Goal: Use online tool/utility: Utilize a website feature to perform a specific function

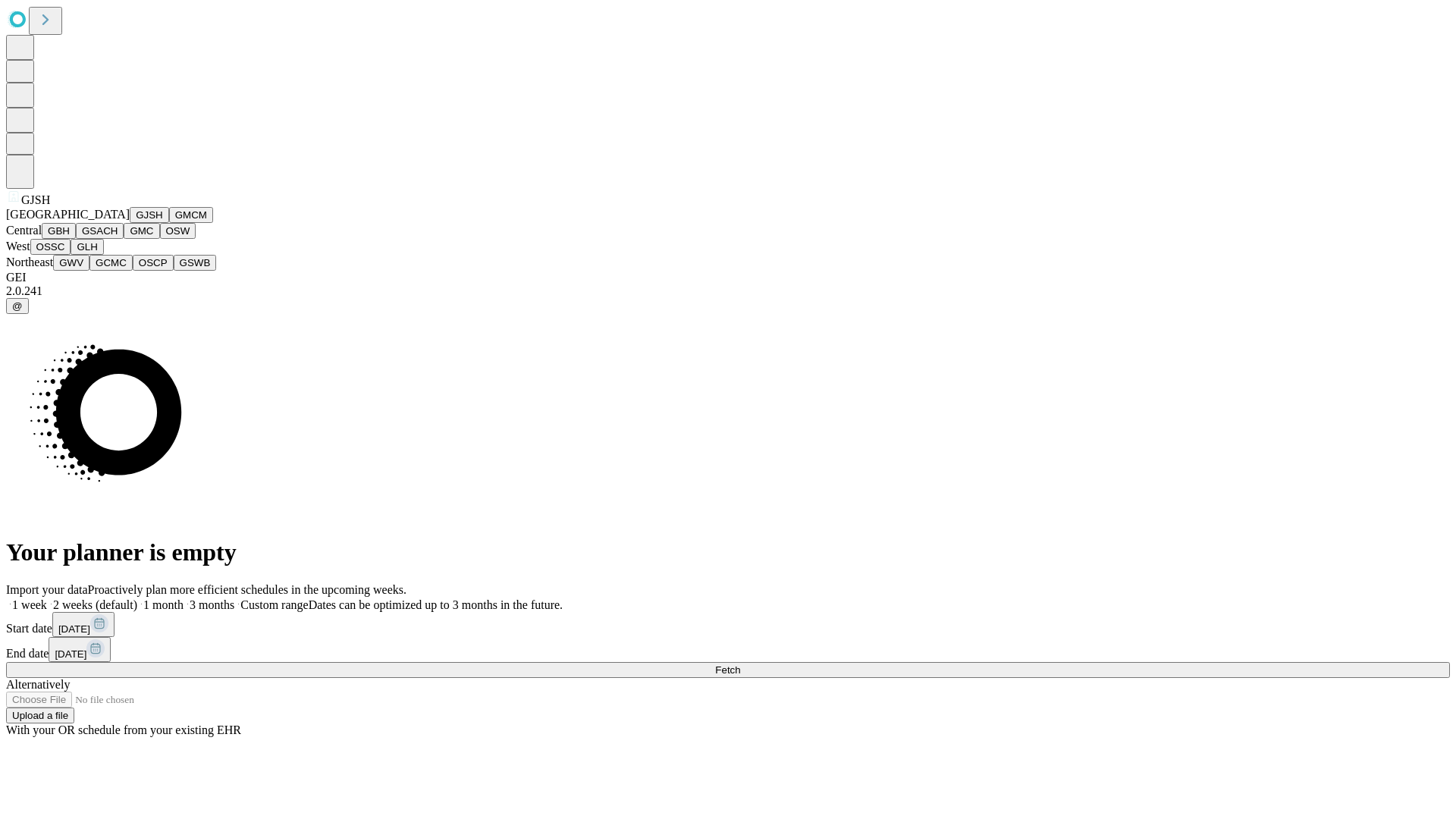
click at [130, 223] on button "GJSH" at bounding box center [150, 215] width 39 height 16
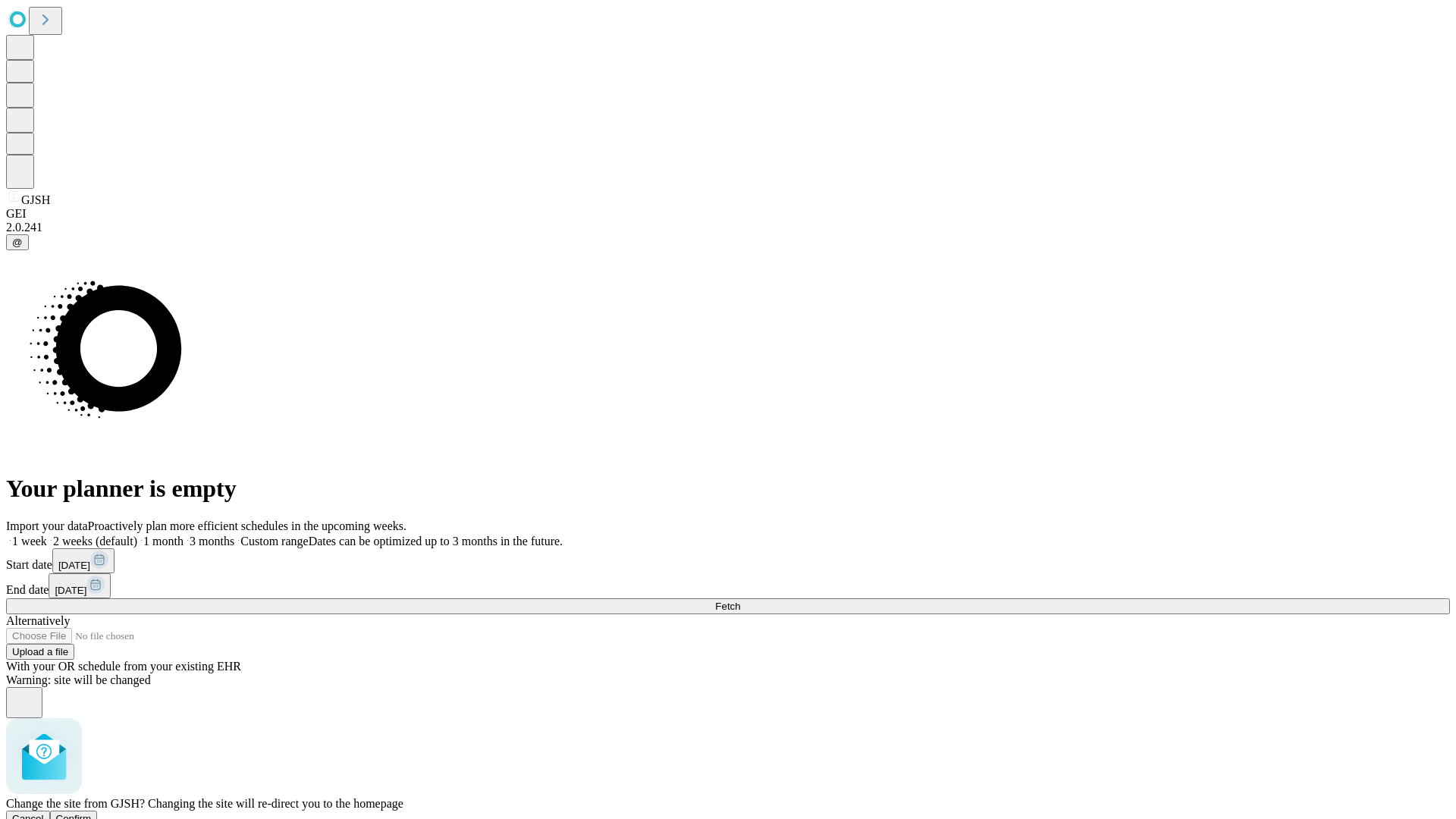
click at [91, 813] on span "Confirm" at bounding box center [73, 818] width 35 height 11
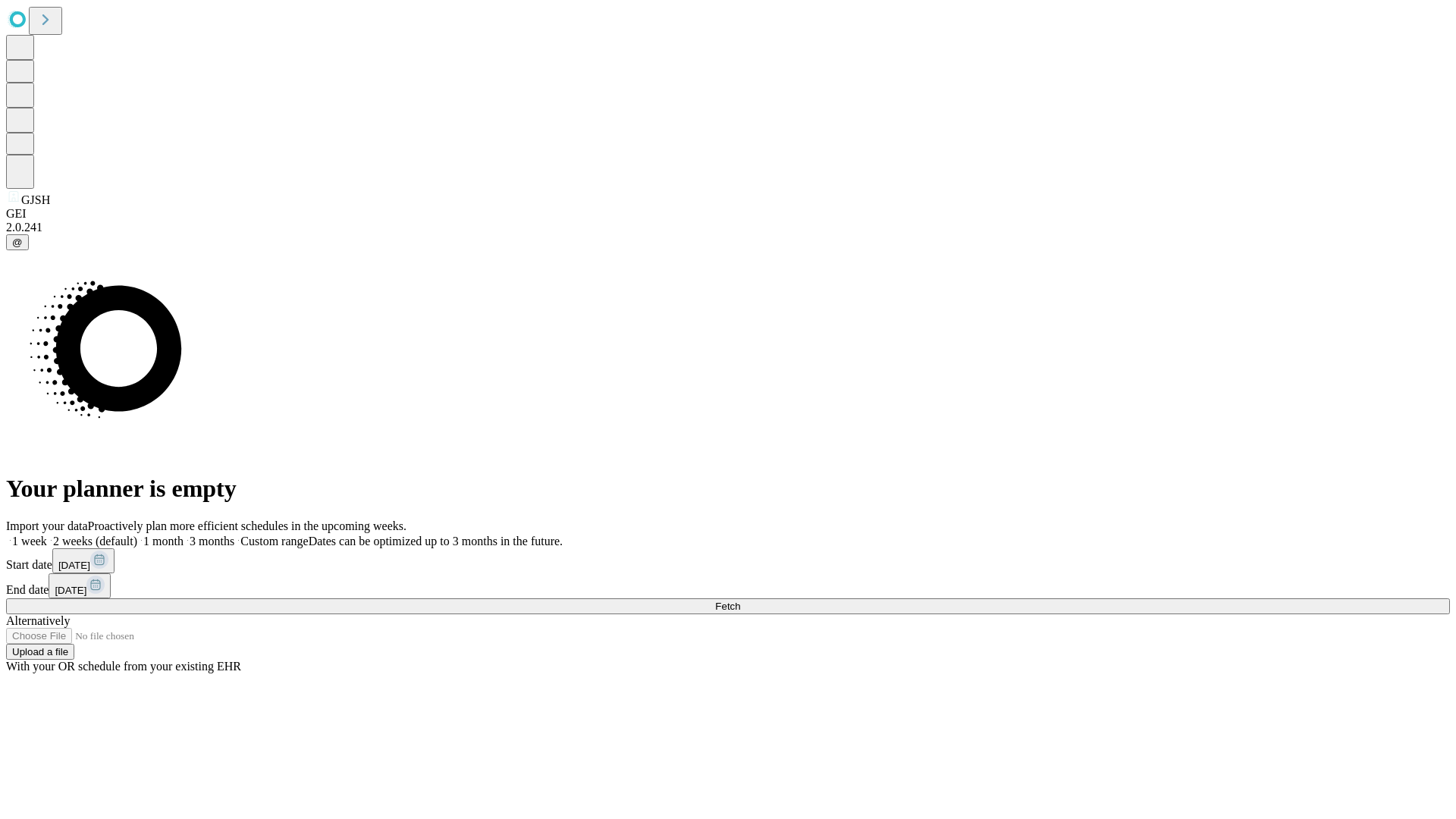
click at [137, 535] on label "2 weeks (default)" at bounding box center [92, 541] width 91 height 13
click at [741, 600] on span "Fetch" at bounding box center [728, 606] width 25 height 11
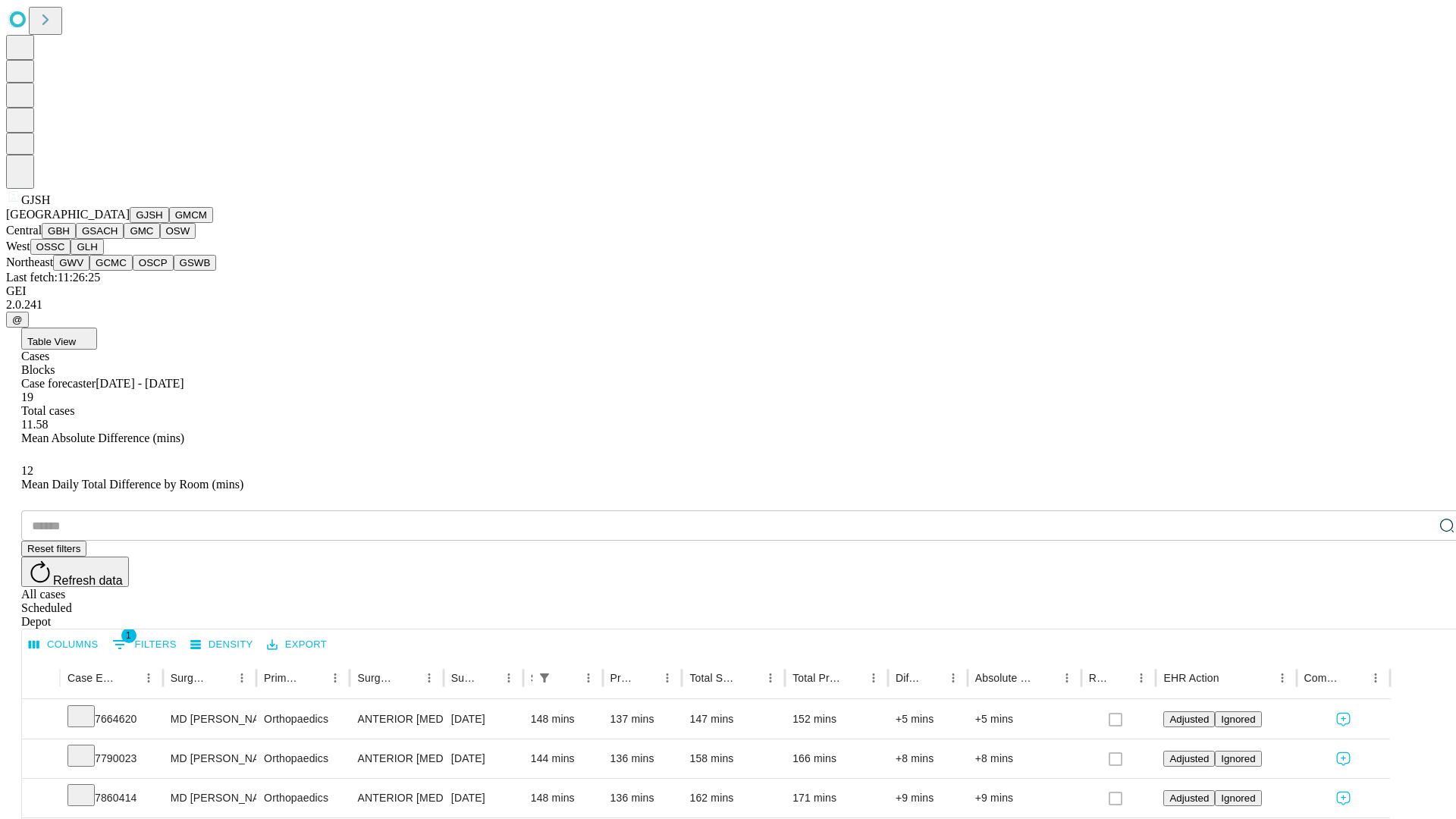
click at [169, 223] on button "GMCM" at bounding box center [191, 215] width 44 height 16
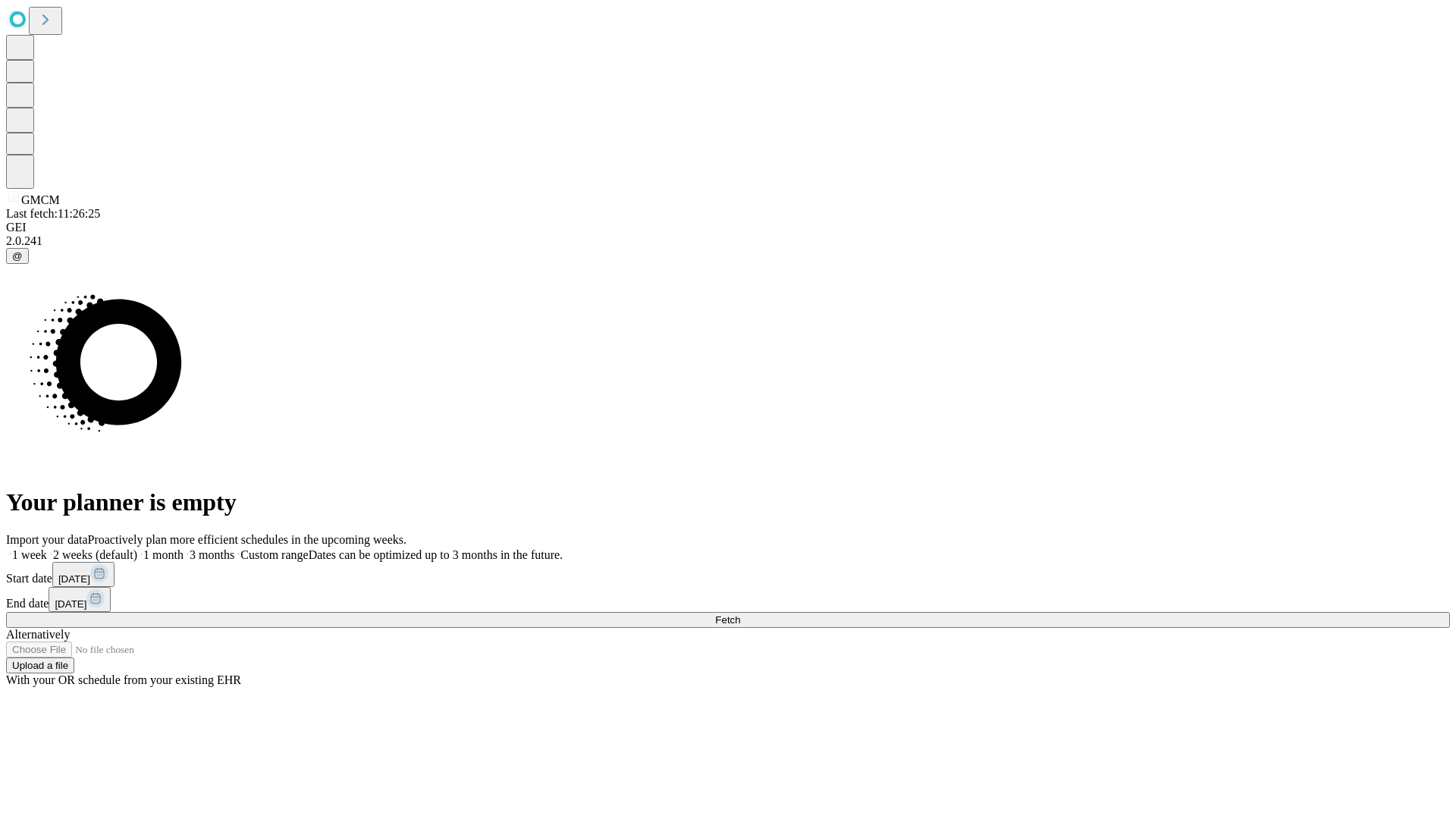
click at [137, 548] on label "2 weeks (default)" at bounding box center [92, 554] width 91 height 13
click at [741, 614] on span "Fetch" at bounding box center [728, 620] width 25 height 11
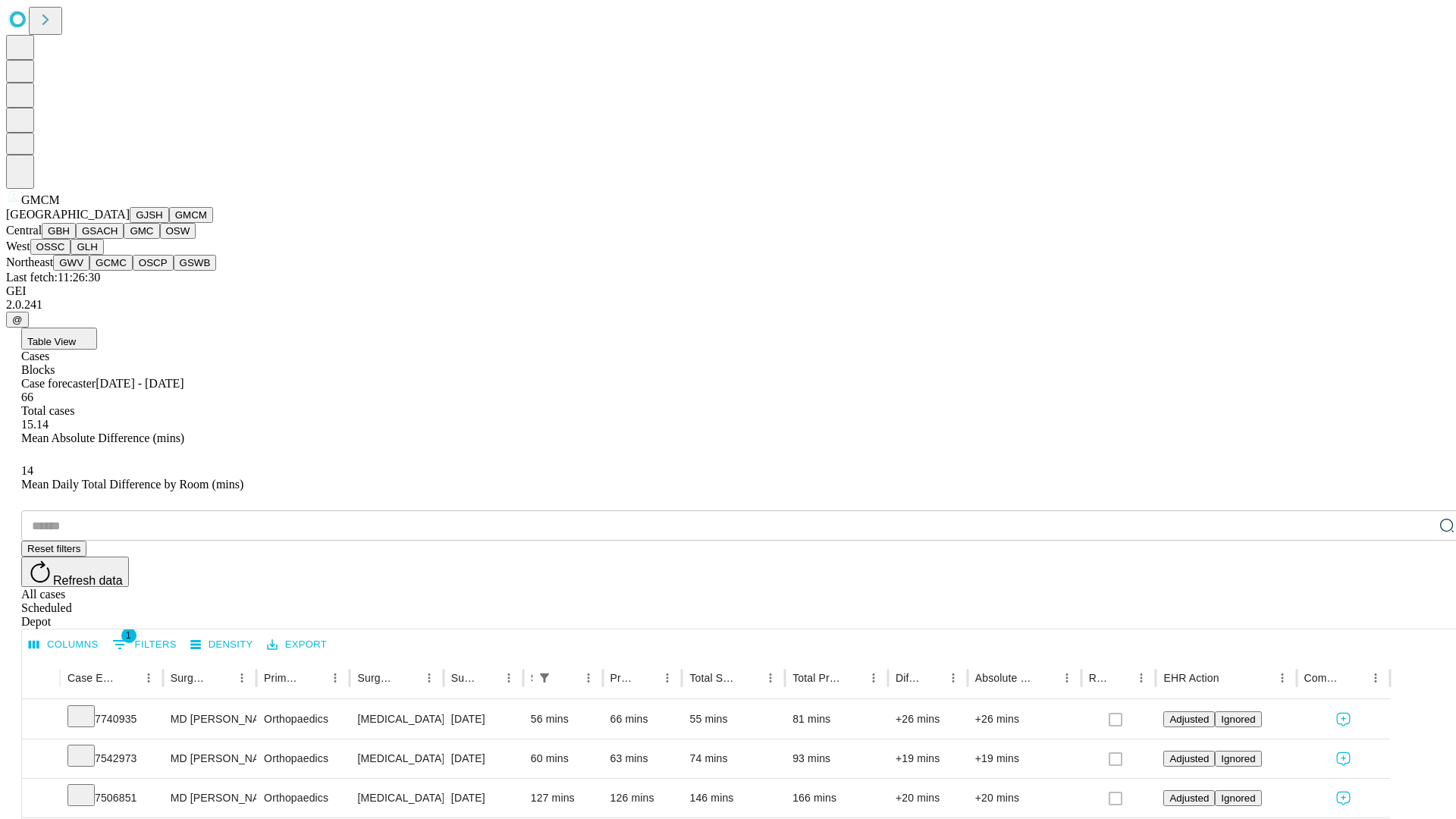
click at [76, 239] on button "GBH" at bounding box center [58, 231] width 34 height 16
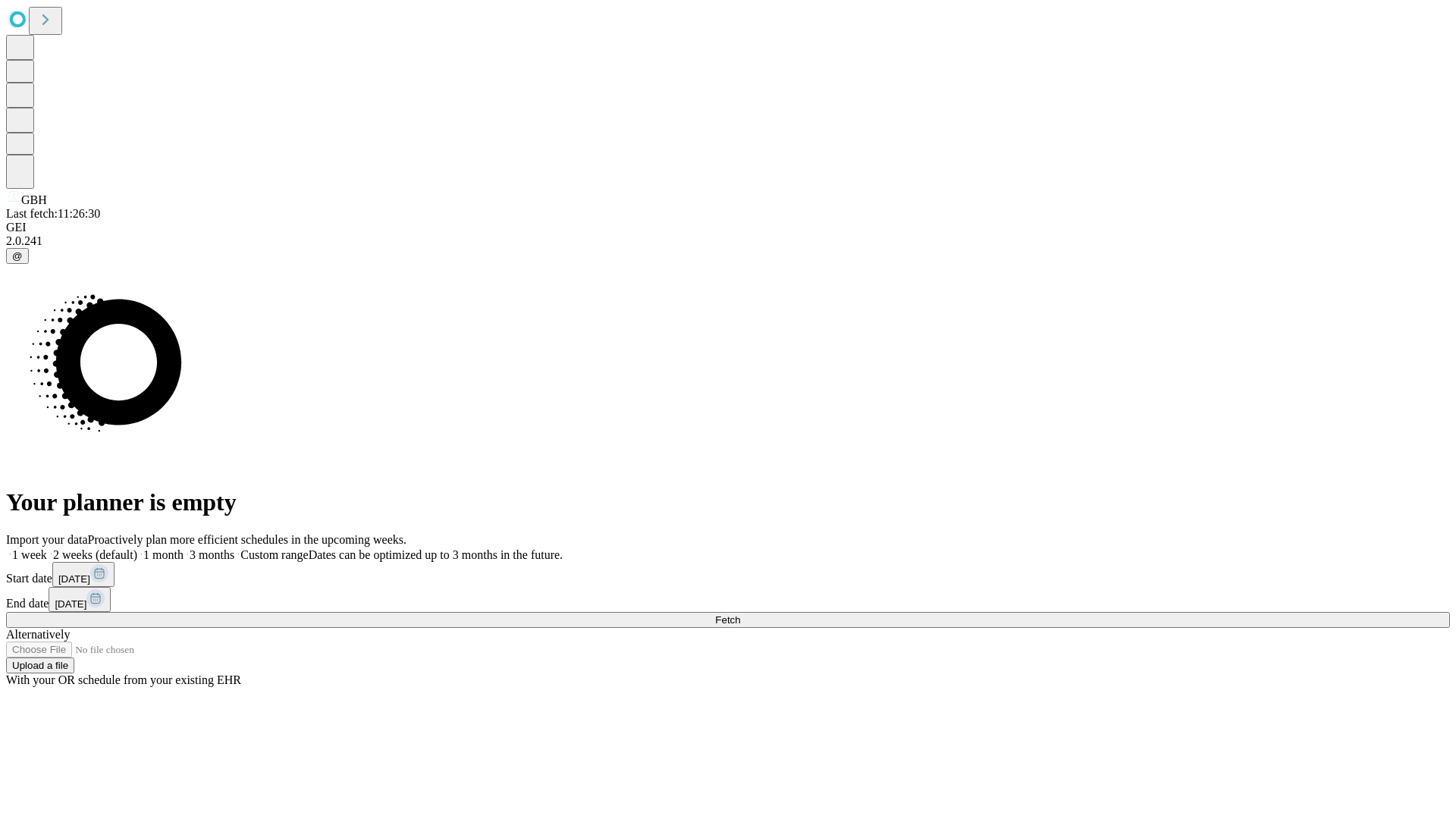
click at [137, 548] on label "2 weeks (default)" at bounding box center [92, 554] width 91 height 13
click at [741, 614] on span "Fetch" at bounding box center [728, 620] width 25 height 11
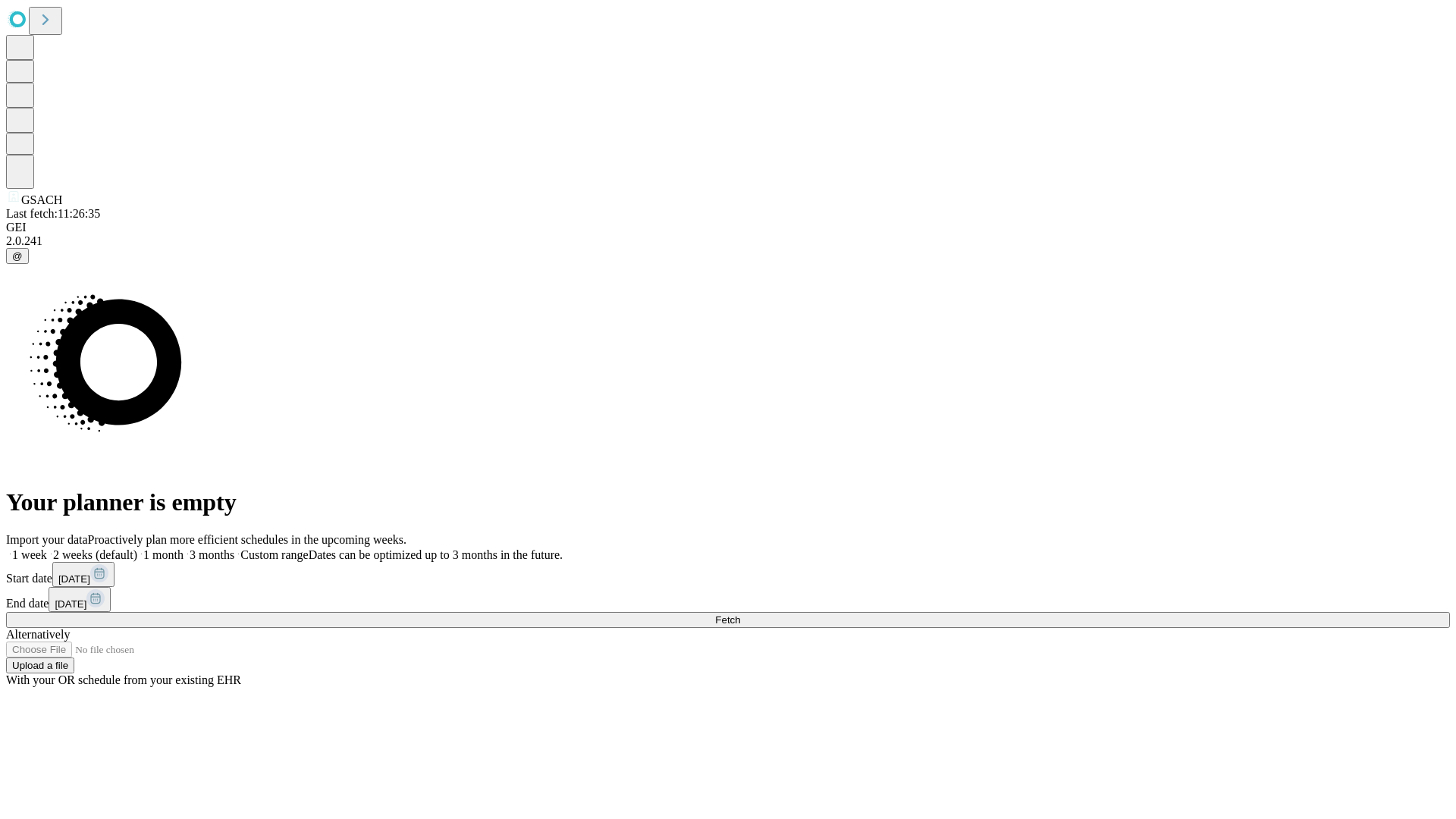
click at [741, 614] on span "Fetch" at bounding box center [728, 620] width 25 height 11
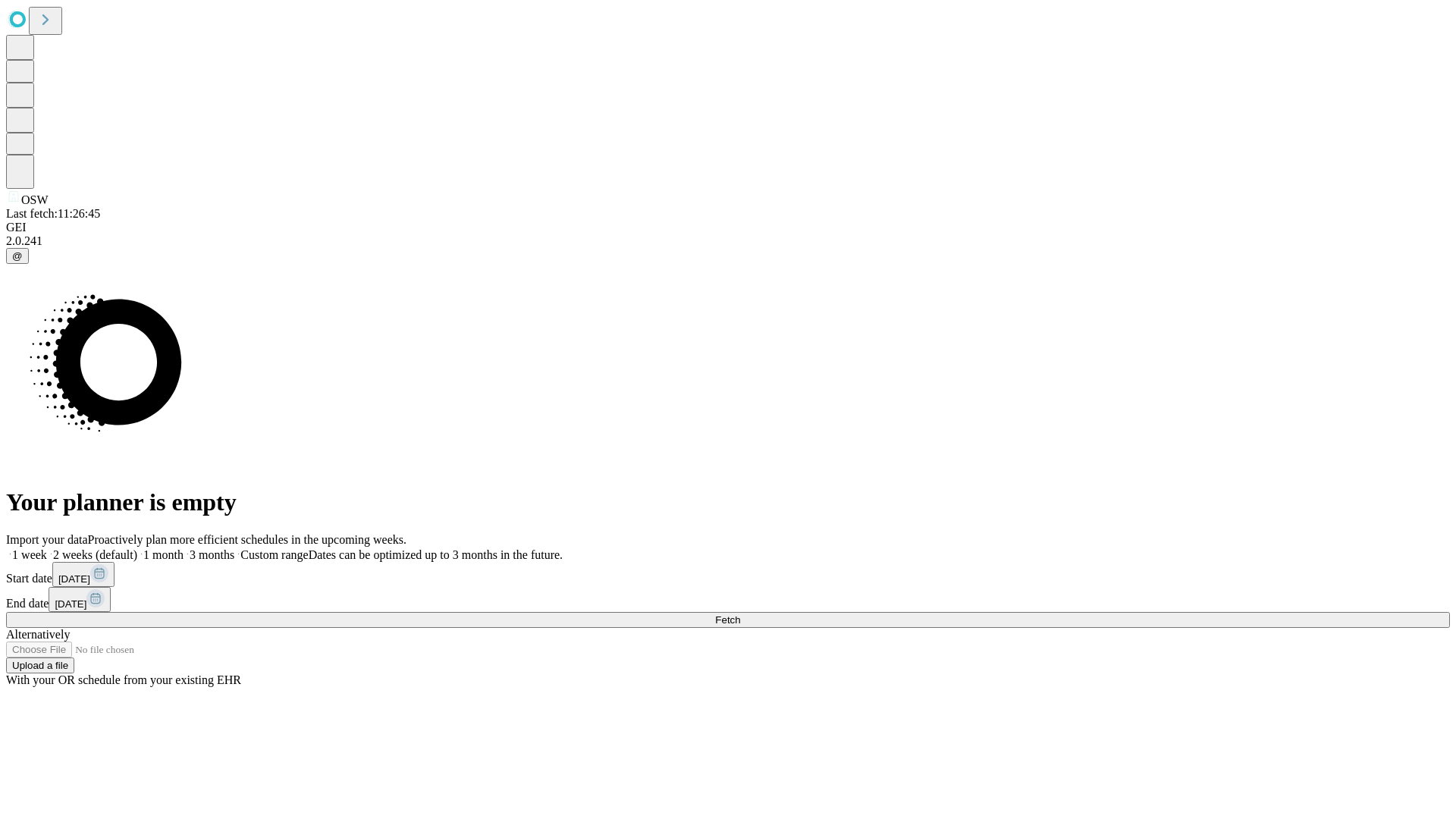
click at [137, 548] on label "2 weeks (default)" at bounding box center [92, 554] width 91 height 13
click at [741, 614] on span "Fetch" at bounding box center [728, 620] width 25 height 11
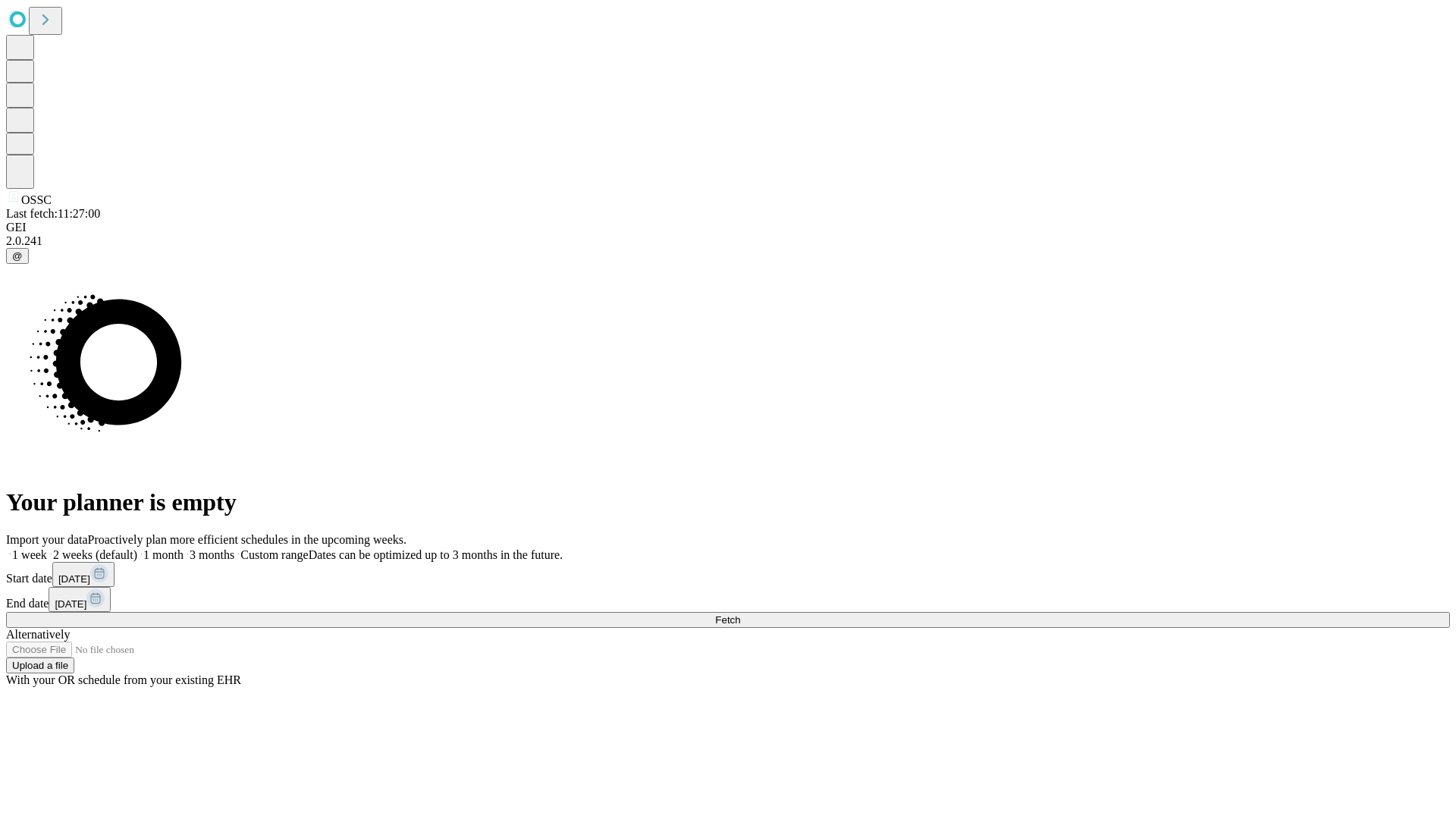
click at [741, 614] on span "Fetch" at bounding box center [728, 620] width 25 height 11
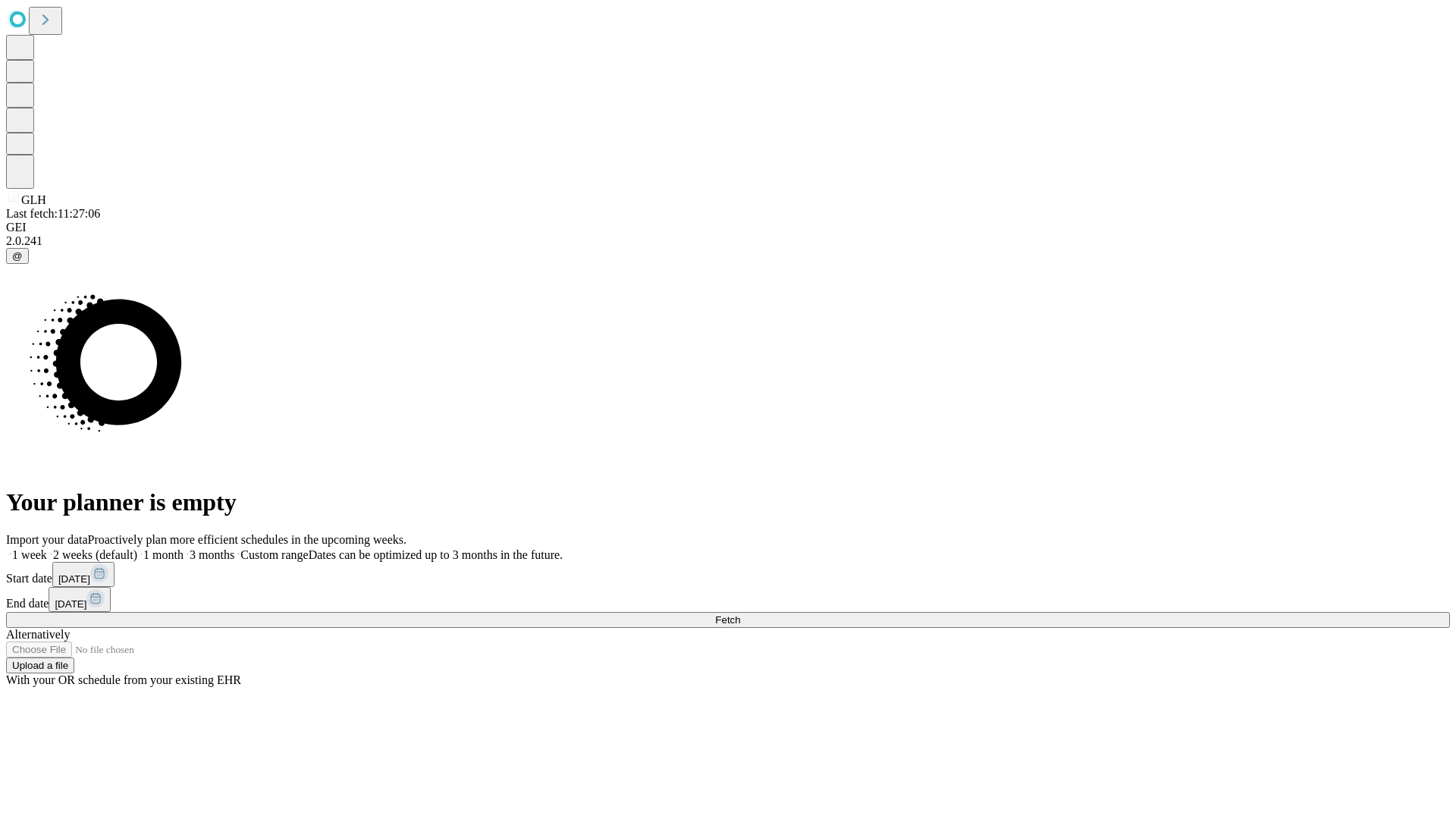
click at [137, 548] on label "2 weeks (default)" at bounding box center [92, 554] width 91 height 13
click at [741, 614] on span "Fetch" at bounding box center [728, 620] width 25 height 11
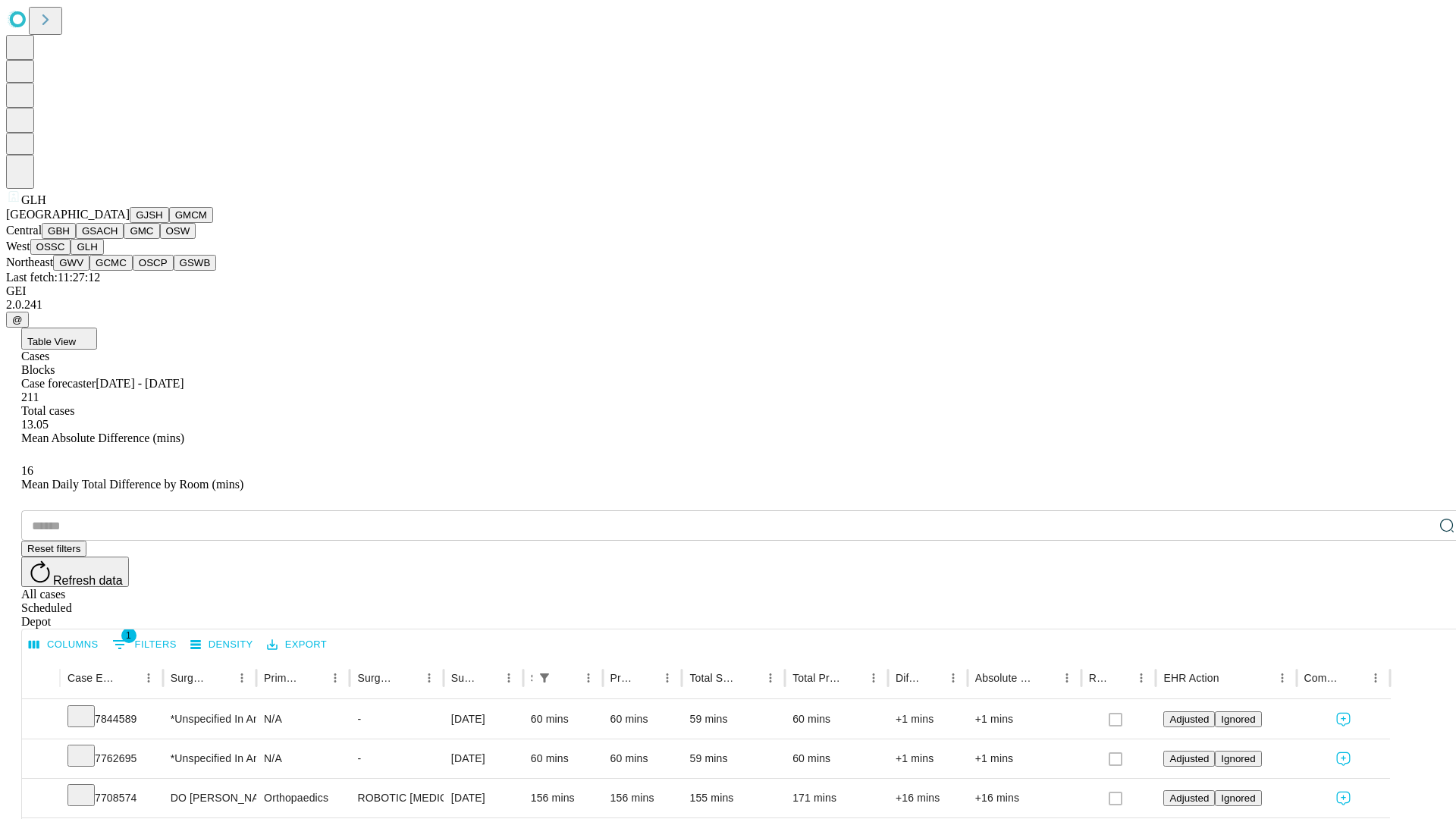
click at [90, 271] on button "GWV" at bounding box center [71, 262] width 36 height 16
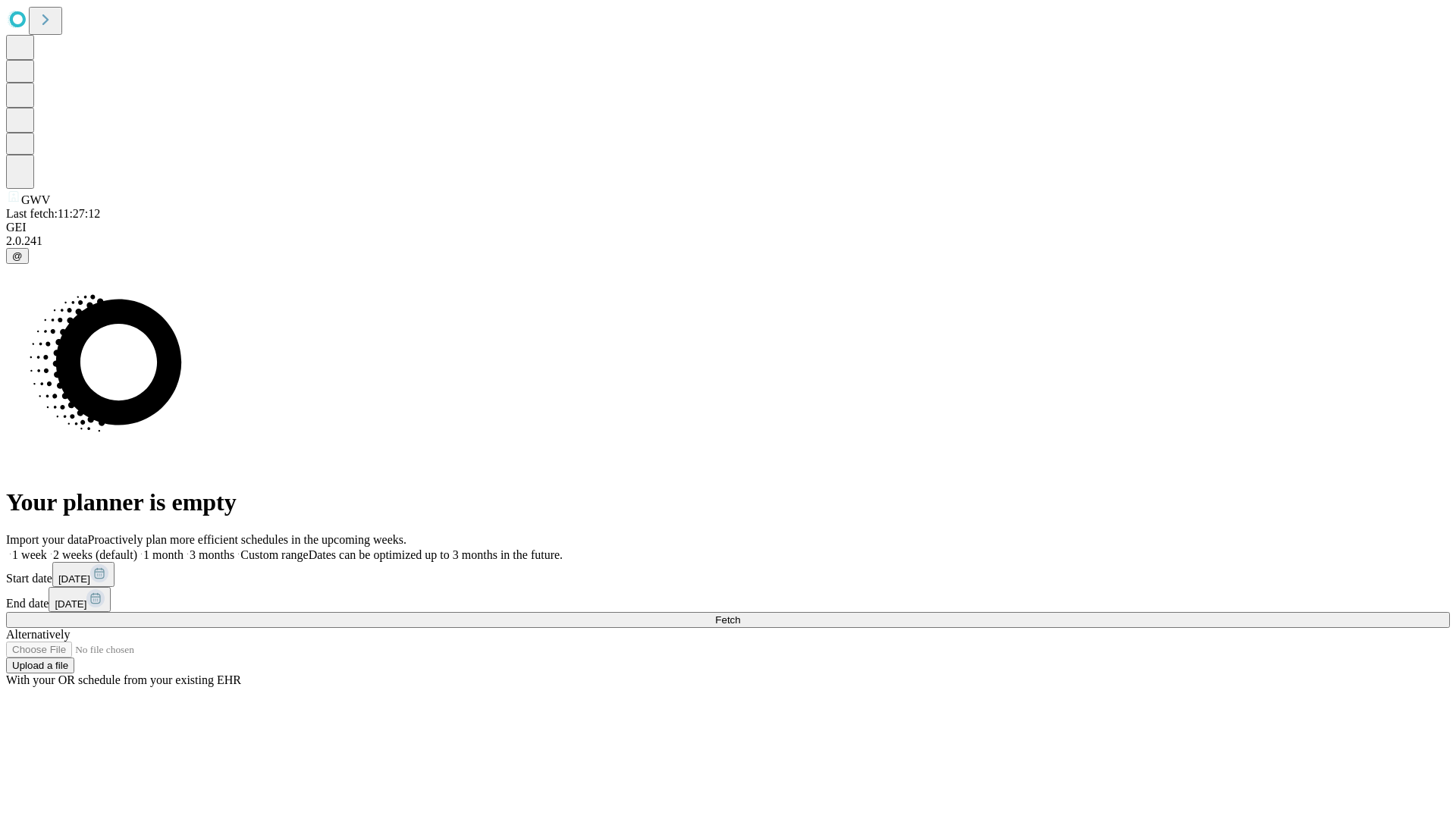
click at [137, 548] on label "2 weeks (default)" at bounding box center [92, 554] width 91 height 13
click at [741, 614] on span "Fetch" at bounding box center [728, 620] width 25 height 11
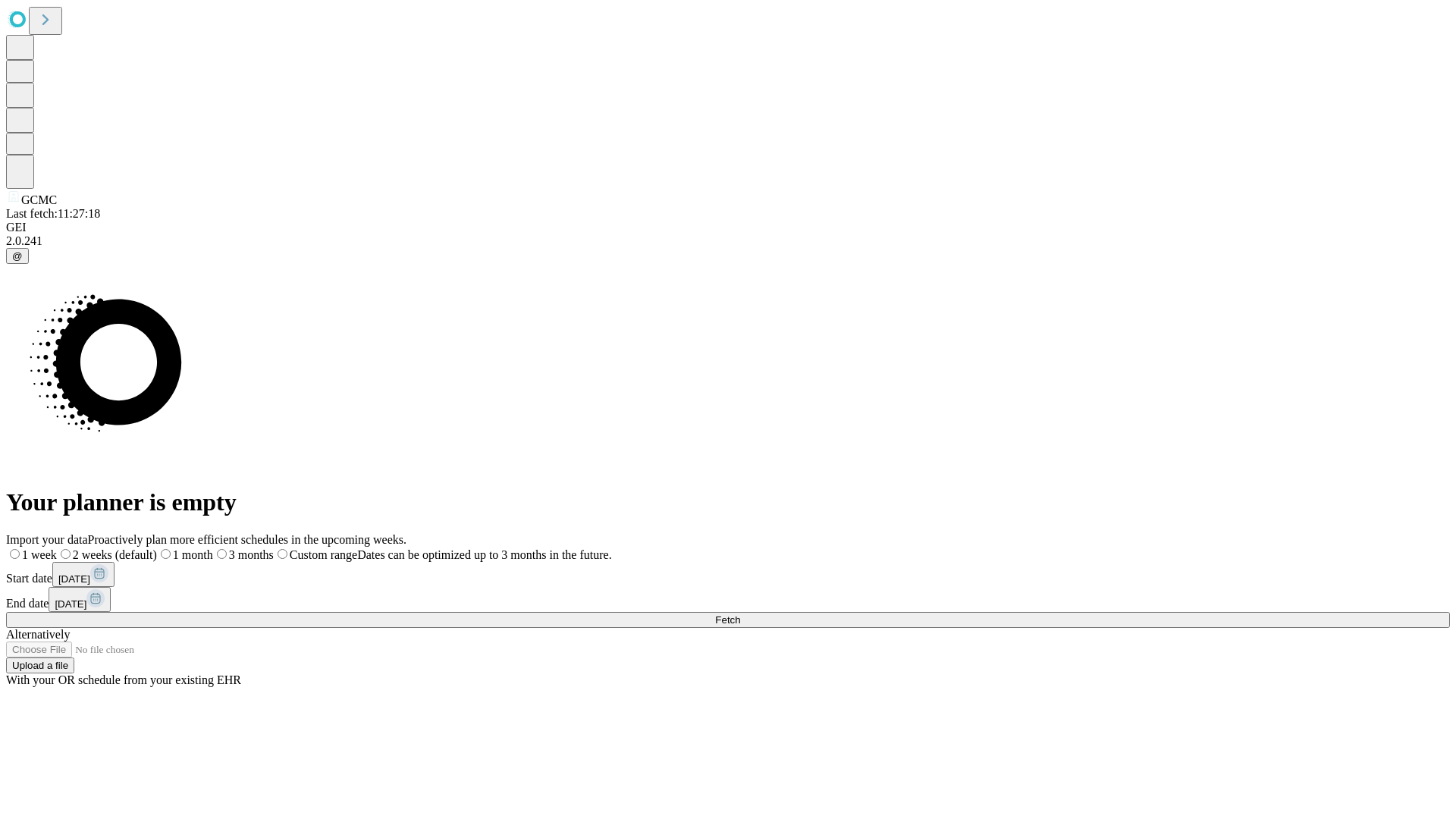
click at [157, 548] on label "2 weeks (default)" at bounding box center [106, 554] width 100 height 13
click at [741, 614] on span "Fetch" at bounding box center [728, 620] width 25 height 11
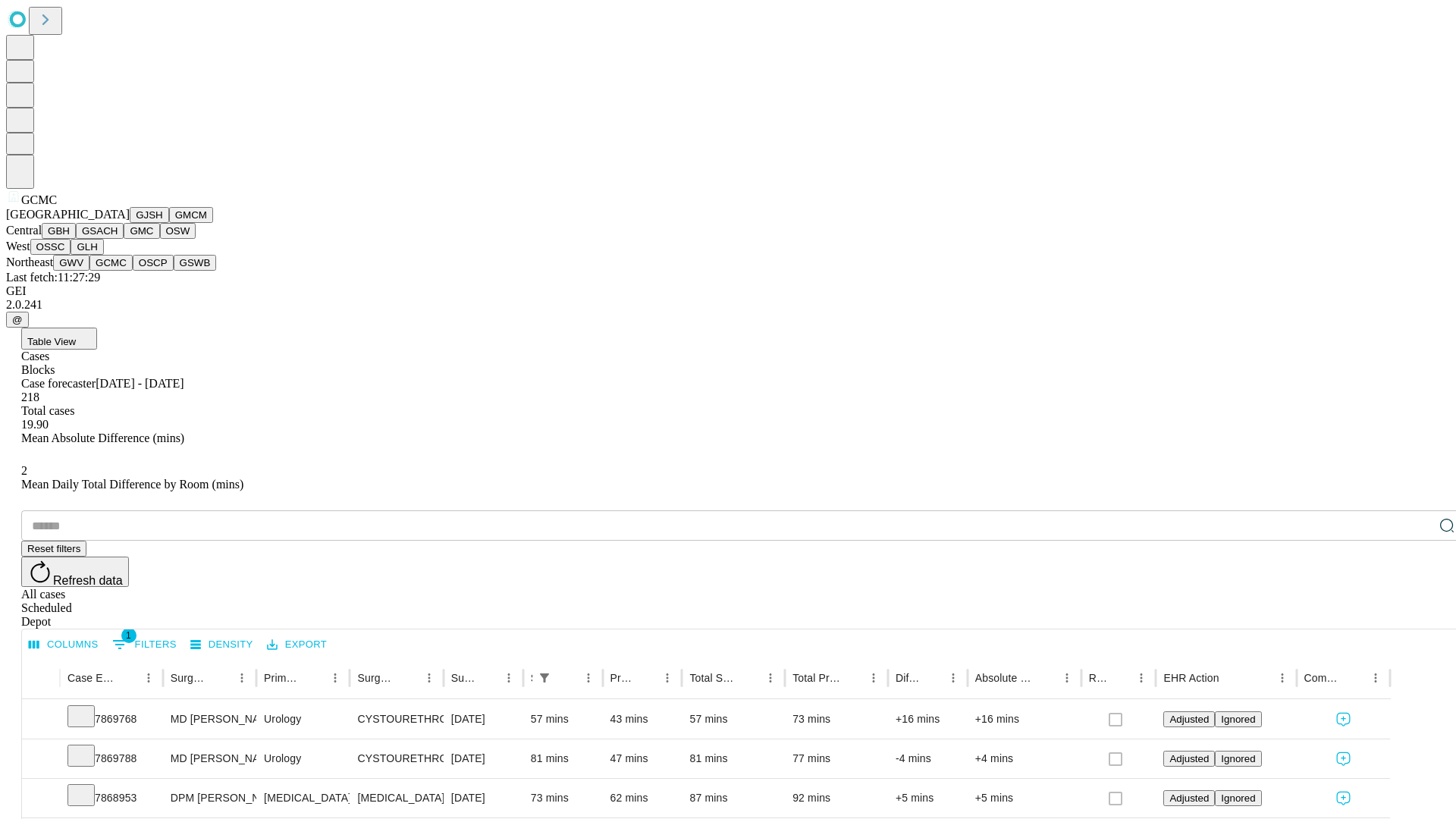
click at [132, 271] on button "OSCP" at bounding box center [153, 262] width 41 height 16
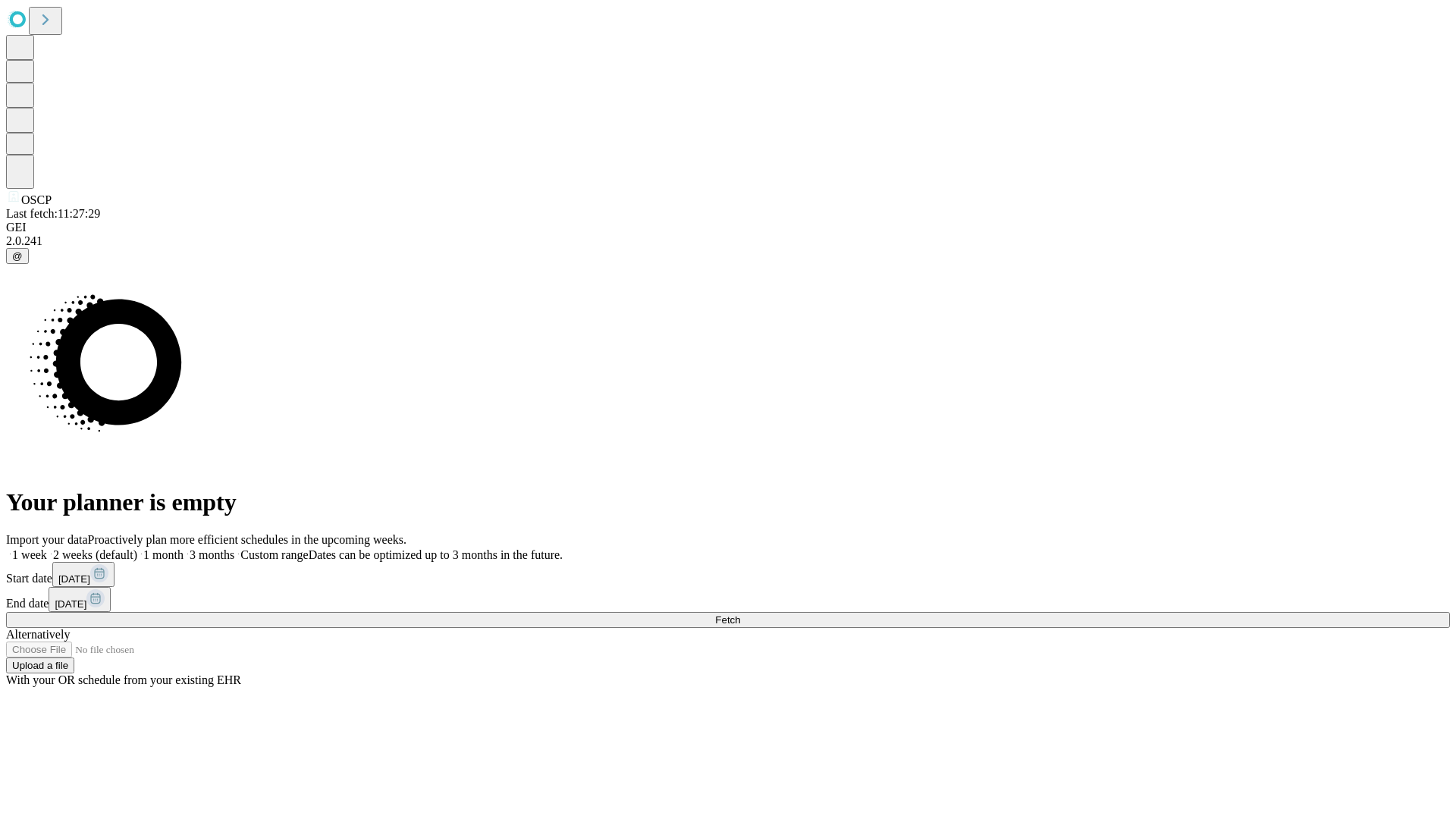
click at [137, 548] on label "2 weeks (default)" at bounding box center [92, 554] width 91 height 13
click at [741, 614] on span "Fetch" at bounding box center [728, 620] width 25 height 11
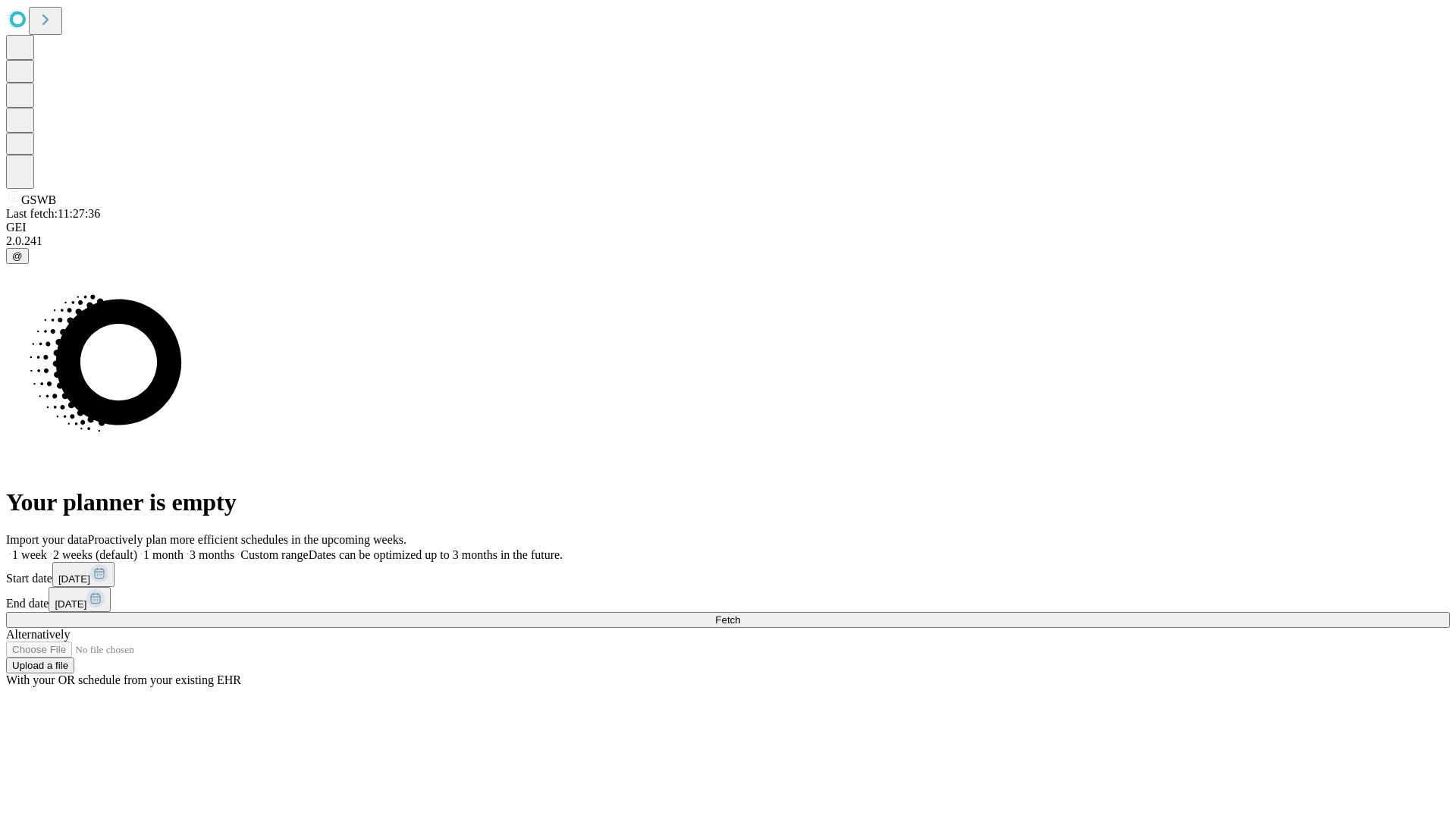
click at [137, 548] on label "2 weeks (default)" at bounding box center [92, 554] width 91 height 13
click at [741, 614] on span "Fetch" at bounding box center [728, 620] width 25 height 11
